Goal: Information Seeking & Learning: Check status

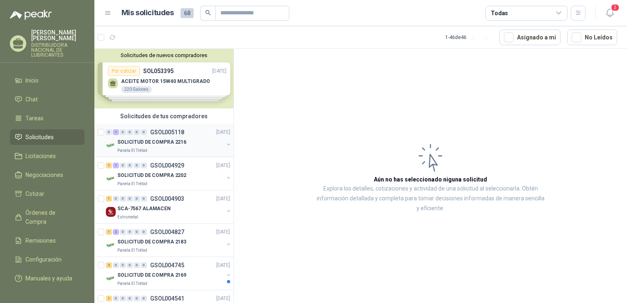
click at [144, 142] on p "SOLICITUD DE COMPRA 2216" at bounding box center [151, 142] width 69 height 8
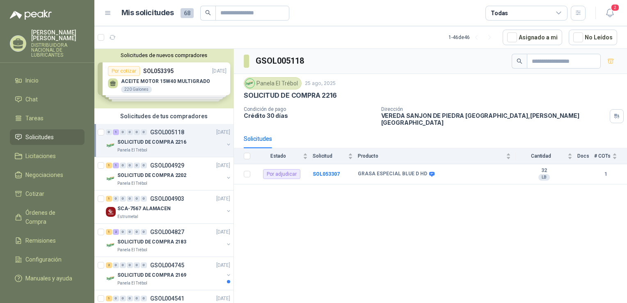
click at [182, 71] on div "Solicitudes de nuevos compradores Por cotizar SOL053395 [DATE] ACEITE MOTOR 15W…" at bounding box center [163, 78] width 139 height 59
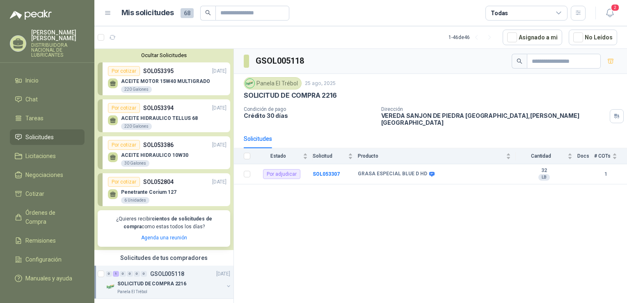
click at [182, 71] on div "Por cotizar SOL053395 [DATE]" at bounding box center [167, 71] width 119 height 10
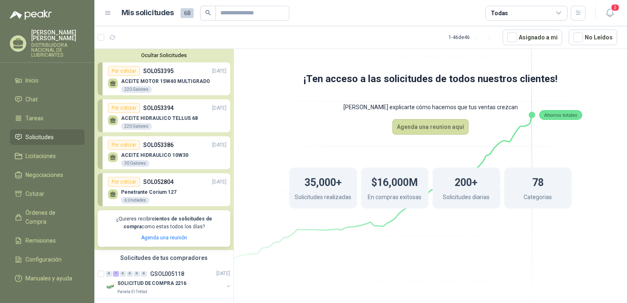
click at [123, 82] on p "ACEITE MOTOR 15W40 MULTIGRADO" at bounding box center [165, 81] width 89 height 6
click at [128, 91] on div "220 Galones" at bounding box center [136, 89] width 31 height 7
click at [121, 106] on div "Por cotizar" at bounding box center [124, 108] width 32 height 10
click at [117, 71] on div "Por cotizar" at bounding box center [124, 71] width 32 height 10
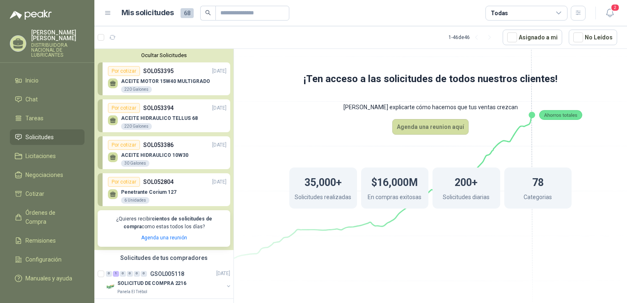
click at [117, 70] on div "Por cotizar" at bounding box center [124, 71] width 32 height 10
click at [140, 92] on div "220 Galones" at bounding box center [136, 89] width 31 height 7
click at [128, 127] on div "220 Galones" at bounding box center [136, 126] width 31 height 7
click at [142, 153] on p "ACEITE HIDRAULICO 10W30" at bounding box center [154, 155] width 67 height 6
click at [131, 162] on div "30 Galones" at bounding box center [135, 163] width 28 height 7
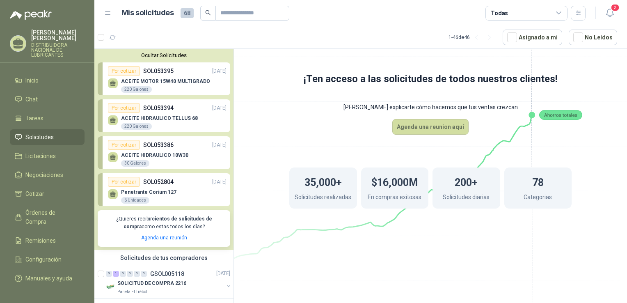
click at [113, 144] on div "Por cotizar" at bounding box center [124, 145] width 32 height 10
click at [261, 128] on icon at bounding box center [431, 140] width 460 height 388
click at [287, 105] on icon at bounding box center [431, 140] width 460 height 388
click at [134, 163] on div "30 Galones" at bounding box center [135, 163] width 28 height 7
click at [129, 72] on div "Por cotizar" at bounding box center [124, 71] width 32 height 10
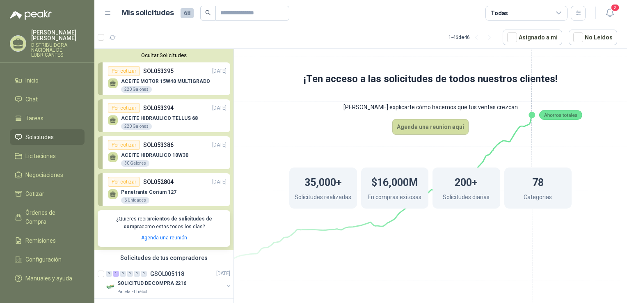
click at [41, 138] on span "Solicitudes" at bounding box center [39, 137] width 28 height 9
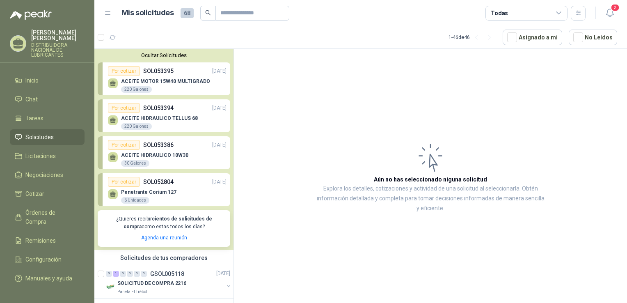
click at [238, 130] on article "Aún no has seleccionado niguna solicitud Explora los detalles, cotizaciones y a…" at bounding box center [430, 177] width 393 height 257
click at [164, 55] on button "Ocultar Solicitudes" at bounding box center [164, 55] width 133 height 6
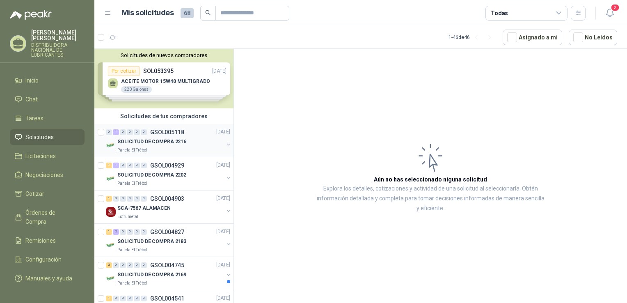
click at [151, 140] on p "SOLICITUD DE COMPRA 2216" at bounding box center [151, 142] width 69 height 8
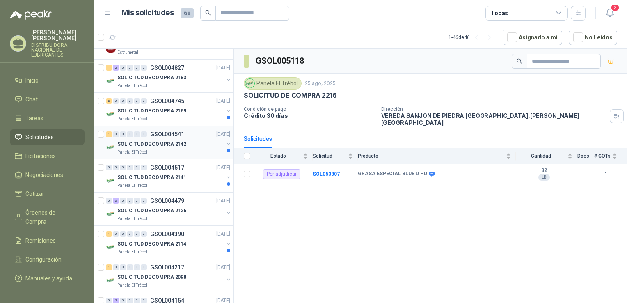
scroll to position [205, 0]
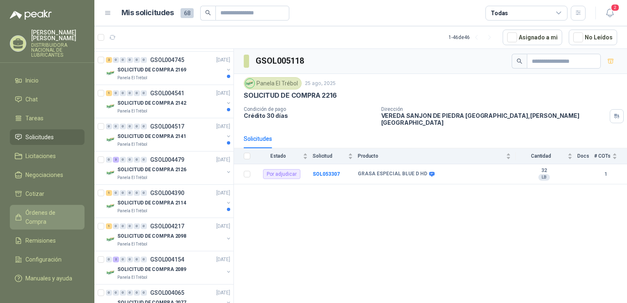
click at [66, 213] on span "Órdenes de Compra" at bounding box center [50, 217] width 51 height 18
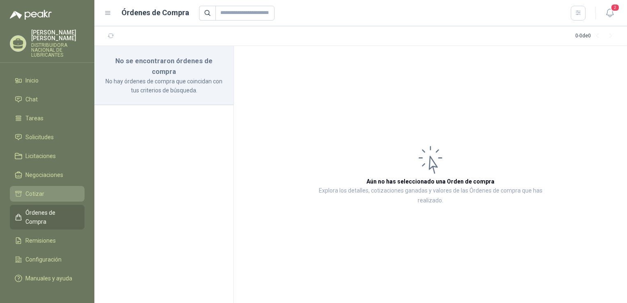
click at [45, 192] on li "Cotizar" at bounding box center [47, 193] width 65 height 9
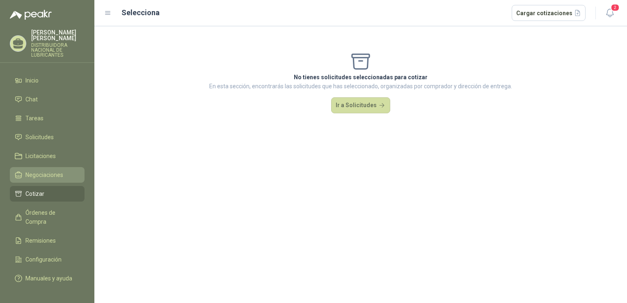
click at [58, 176] on span "Negociaciones" at bounding box center [44, 174] width 38 height 9
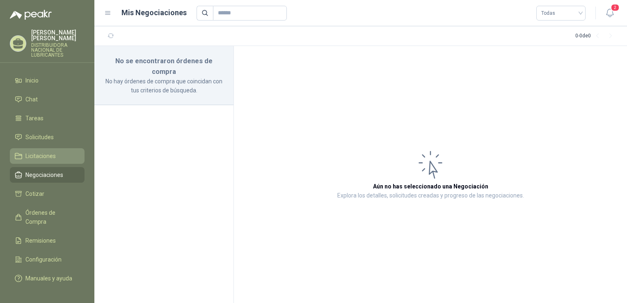
click at [56, 155] on li "Licitaciones" at bounding box center [47, 155] width 65 height 9
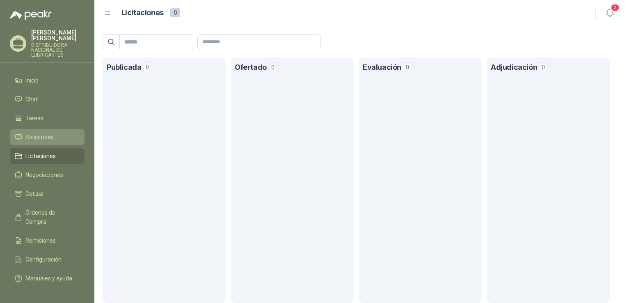
click at [43, 135] on span "Solicitudes" at bounding box center [39, 137] width 28 height 9
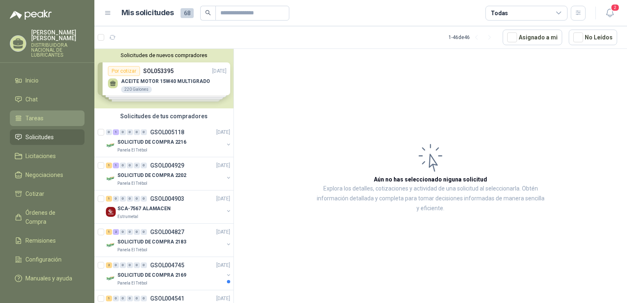
click at [42, 116] on span "Tareas" at bounding box center [34, 118] width 18 height 9
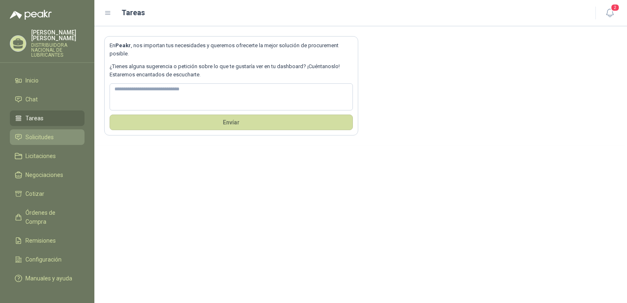
click at [43, 136] on span "Solicitudes" at bounding box center [39, 137] width 28 height 9
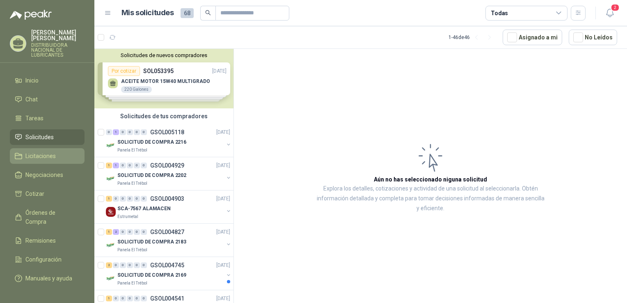
click at [56, 158] on li "Licitaciones" at bounding box center [47, 155] width 65 height 9
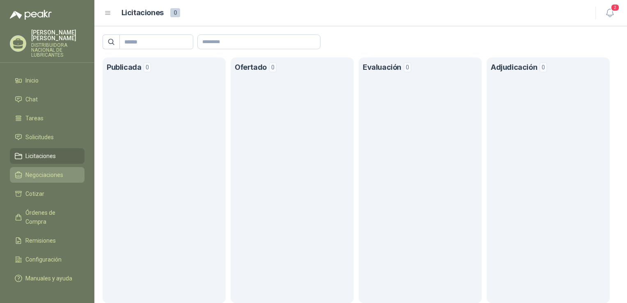
click at [54, 176] on span "Negociaciones" at bounding box center [44, 174] width 38 height 9
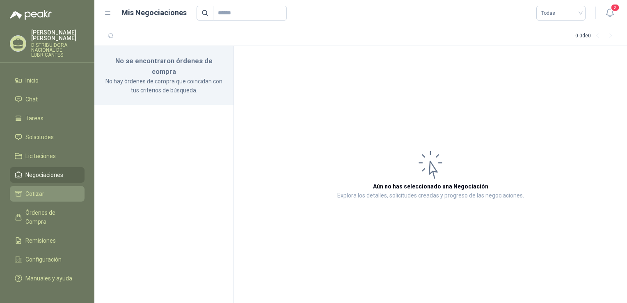
click at [40, 194] on span "Cotizar" at bounding box center [34, 193] width 19 height 9
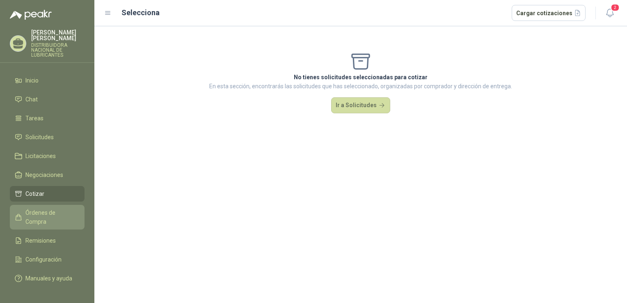
click at [58, 211] on span "Órdenes de Compra" at bounding box center [50, 217] width 51 height 18
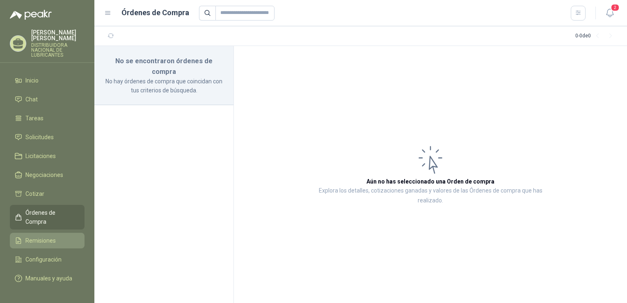
click at [38, 236] on span "Remisiones" at bounding box center [40, 240] width 30 height 9
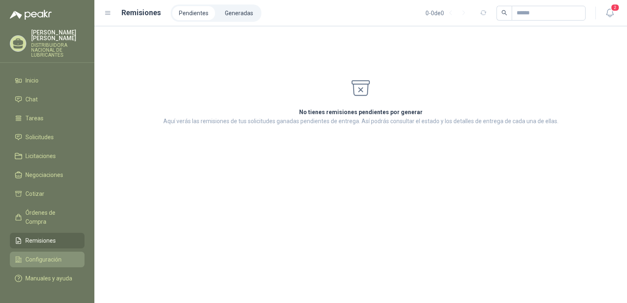
click at [42, 255] on span "Configuración" at bounding box center [43, 259] width 36 height 9
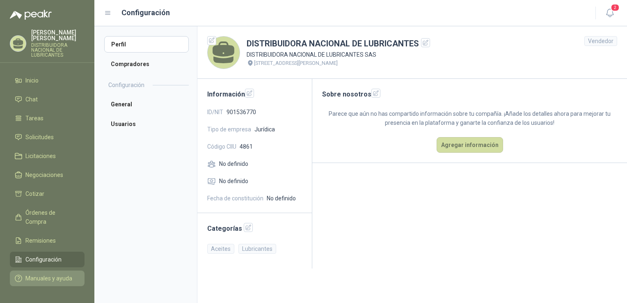
click at [69, 274] on span "Manuales y ayuda" at bounding box center [48, 278] width 47 height 9
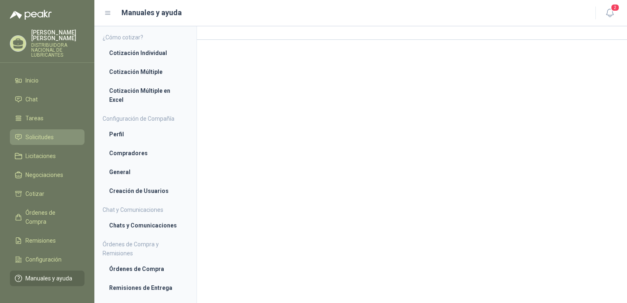
click at [50, 137] on span "Solicitudes" at bounding box center [39, 137] width 28 height 9
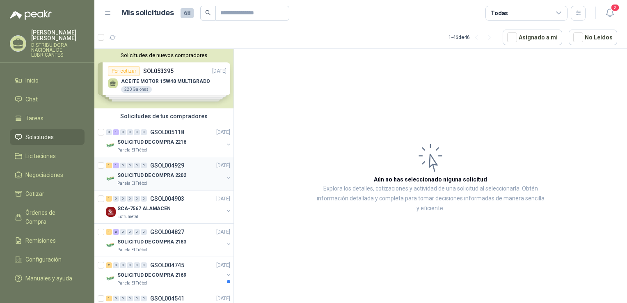
click at [158, 176] on p "SOLICITUD DE COMPRA 2202" at bounding box center [151, 176] width 69 height 8
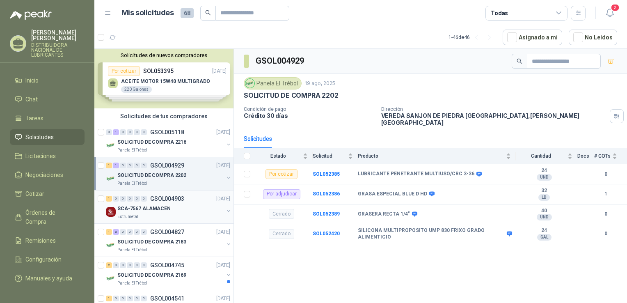
click at [167, 200] on p "GSOL004903" at bounding box center [167, 199] width 34 height 6
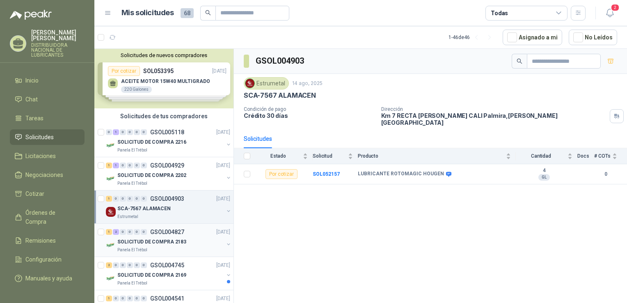
click at [164, 240] on p "SOLICITUD DE COMPRA 2183" at bounding box center [151, 242] width 69 height 8
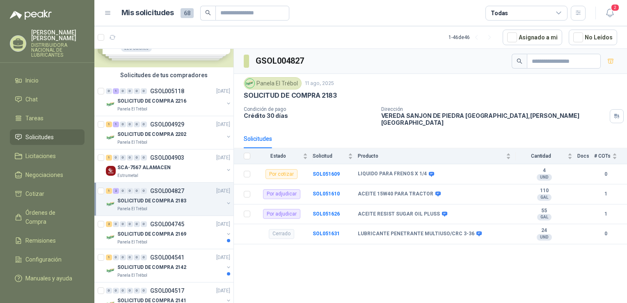
scroll to position [82, 0]
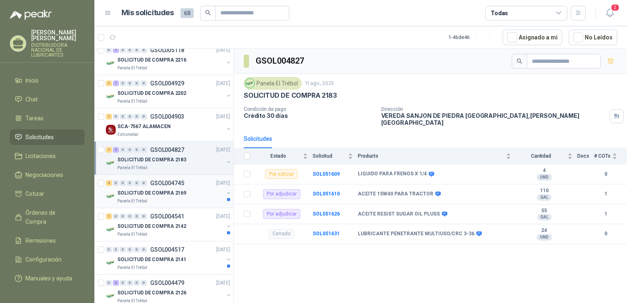
click at [179, 190] on p "SOLICITUD DE COMPRA 2169" at bounding box center [151, 193] width 69 height 8
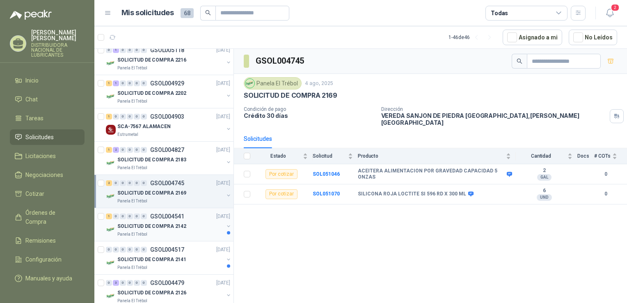
click at [176, 229] on p "SOLICITUD DE COMPRA 2142" at bounding box center [151, 226] width 69 height 8
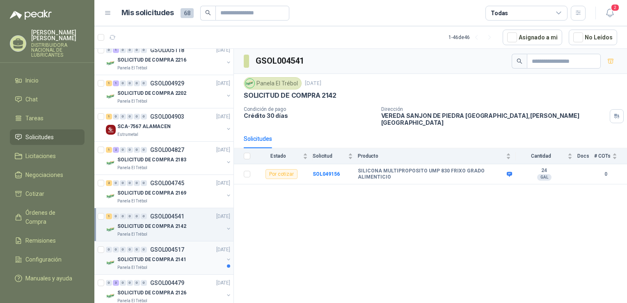
click at [158, 258] on p "SOLICITUD DE COMPRA 2141" at bounding box center [151, 260] width 69 height 8
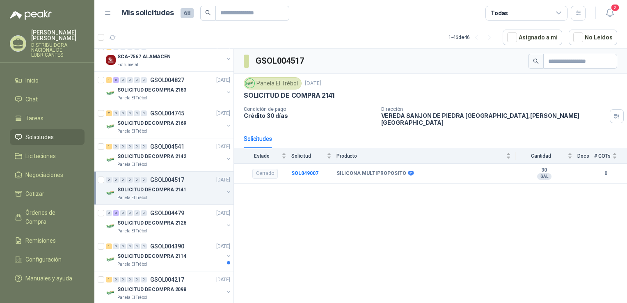
scroll to position [164, 0]
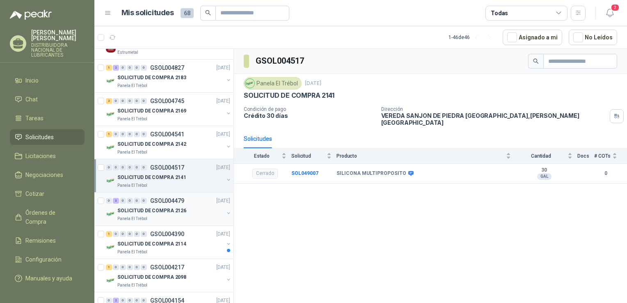
click at [177, 211] on p "SOLICITUD DE COMPRA 2126" at bounding box center [151, 211] width 69 height 8
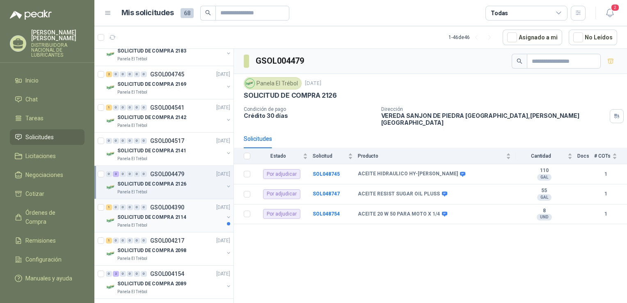
scroll to position [205, 0]
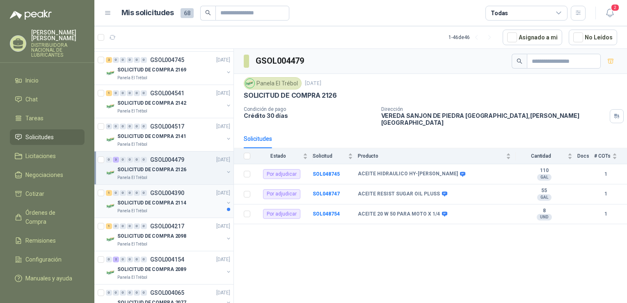
click at [187, 201] on div "SOLICITUD DE COMPRA 2114" at bounding box center [170, 203] width 106 height 10
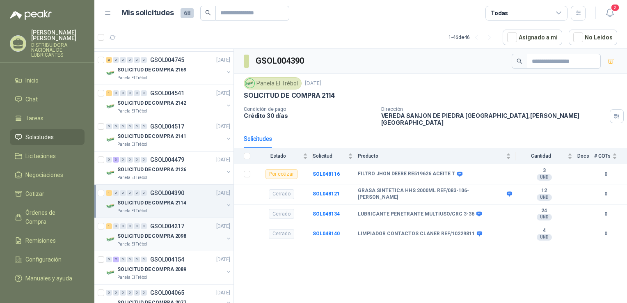
click at [179, 229] on div "1 0 0 0 0 0 GSOL004217 [DATE]" at bounding box center [169, 226] width 126 height 10
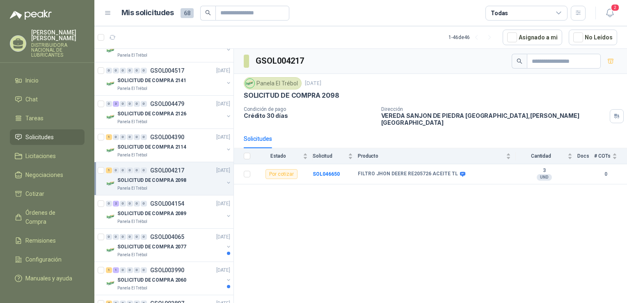
scroll to position [287, 0]
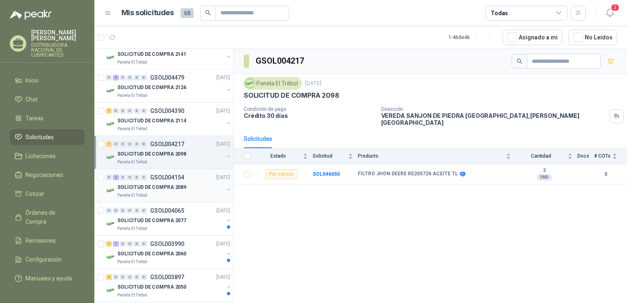
click at [193, 189] on div "SOLICITUD DE COMPRA 2089" at bounding box center [170, 187] width 106 height 10
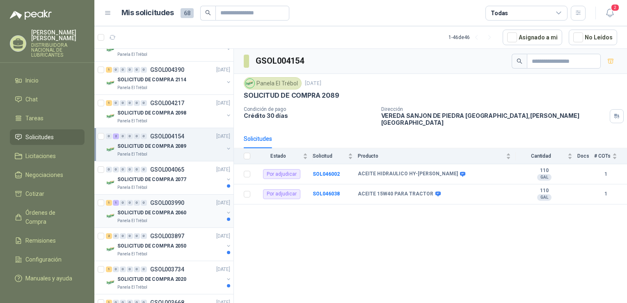
scroll to position [369, 0]
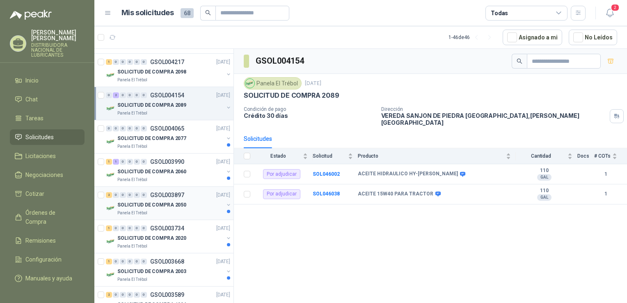
click at [164, 203] on p "SOLICITUD DE COMPRA 2050" at bounding box center [151, 205] width 69 height 8
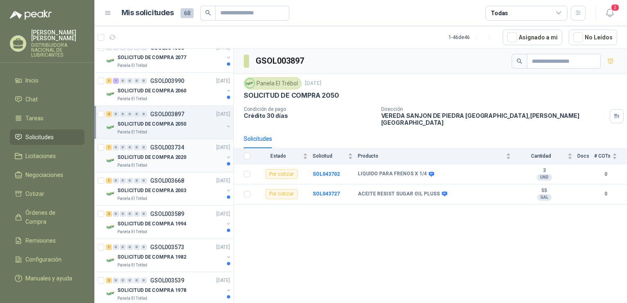
scroll to position [451, 0]
click at [152, 188] on p "SOLICITUD DE COMPRA 2003" at bounding box center [151, 189] width 69 height 8
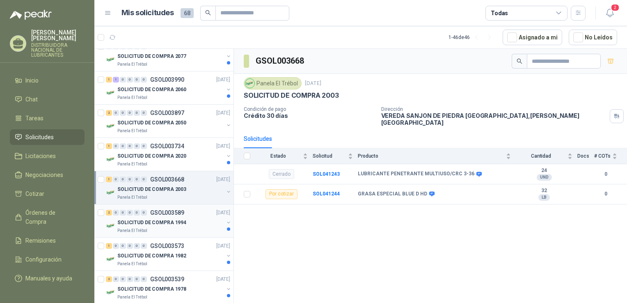
click at [162, 222] on p "SOLICITUD DE COMPRA 1994" at bounding box center [151, 223] width 69 height 8
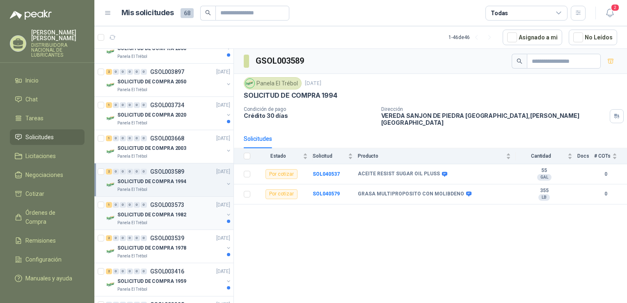
scroll to position [533, 0]
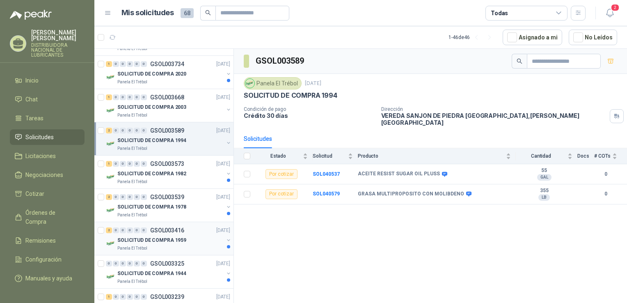
click at [170, 236] on p "SOLICITUD DE COMPRA 1959" at bounding box center [151, 240] width 69 height 8
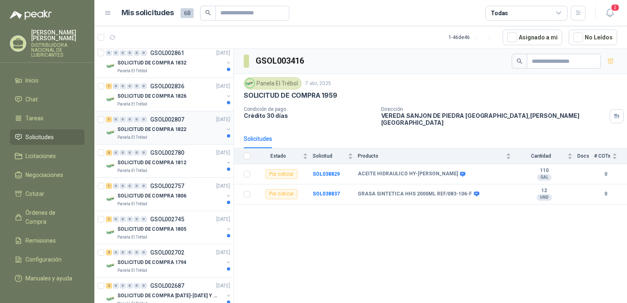
scroll to position [944, 0]
click at [174, 228] on p "SOLICITUD DE COMPRA 1805" at bounding box center [151, 229] width 69 height 8
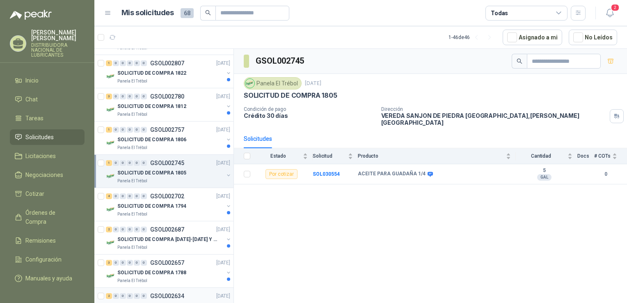
scroll to position [1067, 0]
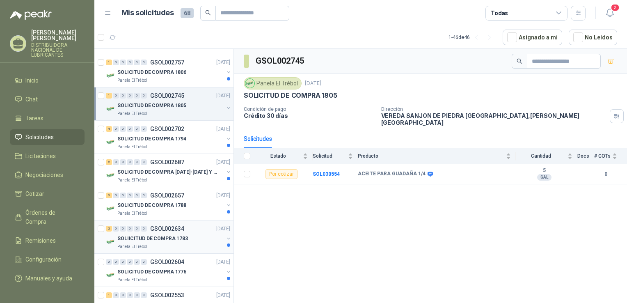
click at [173, 243] on div "Panela El Trébol" at bounding box center [170, 246] width 106 height 7
